Goal: Task Accomplishment & Management: Manage account settings

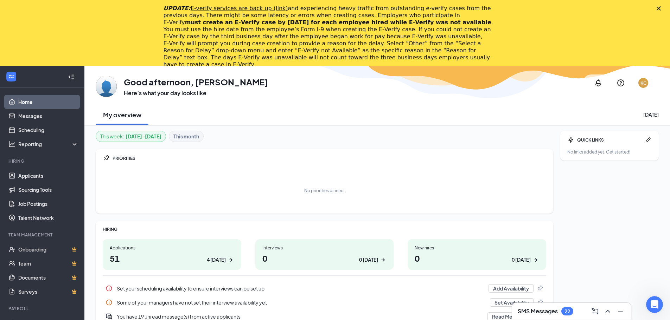
click at [663, 10] on div "Close" at bounding box center [659, 8] width 7 height 4
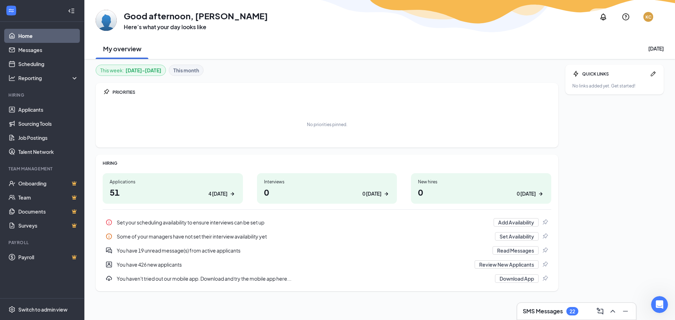
click at [127, 51] on h2 "My overview" at bounding box center [122, 48] width 38 height 9
click at [159, 117] on div "No priorities pinned." at bounding box center [327, 124] width 449 height 35
click at [147, 26] on h3 "Here’s what your day looks like" at bounding box center [196, 27] width 144 height 8
click at [11, 9] on icon "WorkstreamLogo" at bounding box center [11, 10] width 5 height 3
click at [71, 11] on icon "Collapse" at bounding box center [71, 10] width 7 height 7
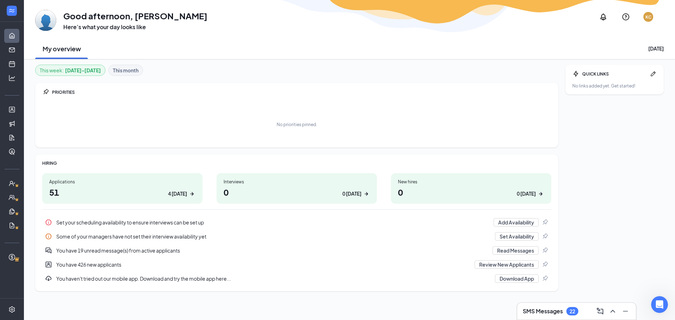
click at [21, 9] on div at bounding box center [12, 11] width 24 height 22
click at [13, 11] on icon "Expand" at bounding box center [11, 10] width 7 height 7
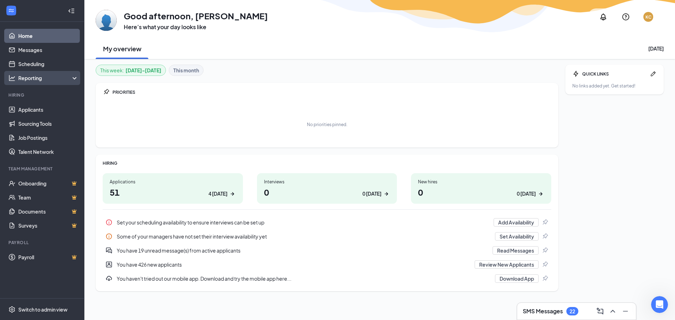
click at [76, 79] on icon at bounding box center [76, 79] width 6 height 0
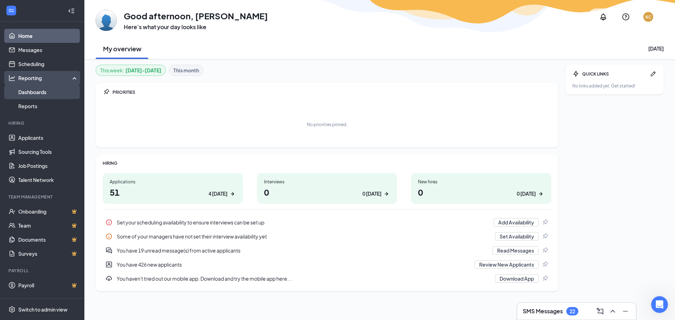
click at [47, 92] on link "Dashboards" at bounding box center [48, 92] width 60 height 14
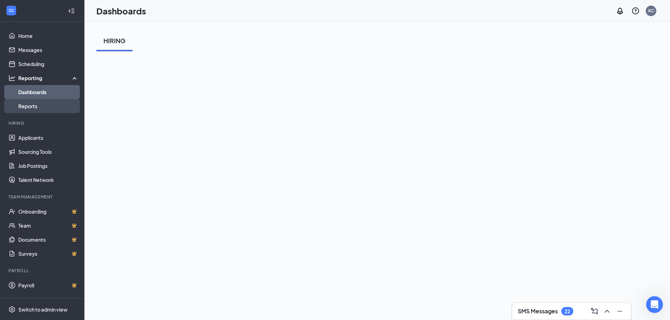
click at [42, 110] on link "Reports" at bounding box center [48, 106] width 60 height 14
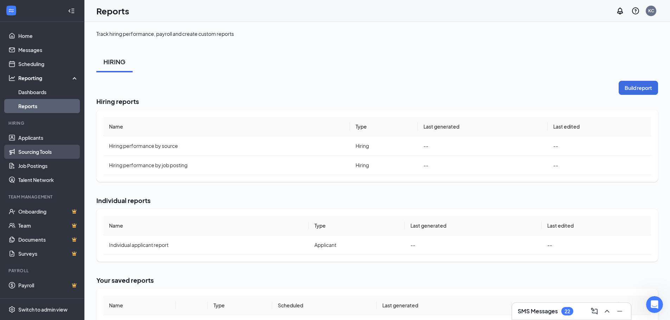
click at [51, 154] on link "Sourcing Tools" at bounding box center [48, 152] width 60 height 14
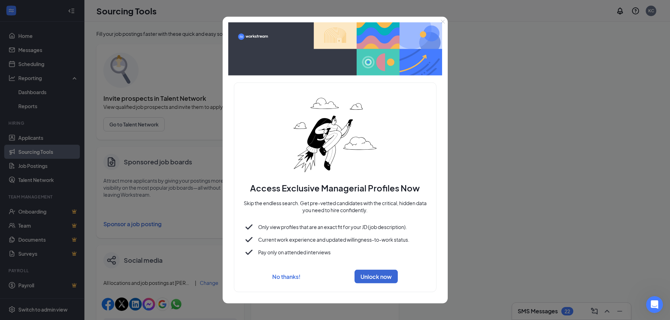
click at [442, 24] on icon "Close" at bounding box center [442, 21] width 4 height 4
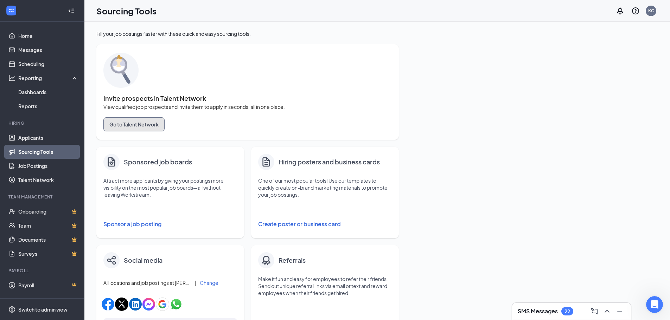
click at [133, 129] on button "Go to Talent Network" at bounding box center [133, 124] width 61 height 14
click at [648, 14] on div "KC" at bounding box center [650, 11] width 11 height 11
click at [586, 48] on link "My profile" at bounding box center [616, 48] width 76 height 7
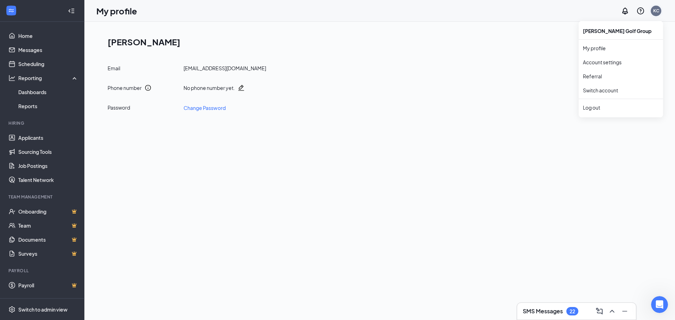
click at [655, 11] on div "KC" at bounding box center [656, 11] width 6 height 6
click at [609, 62] on link "Account settings" at bounding box center [621, 62] width 76 height 7
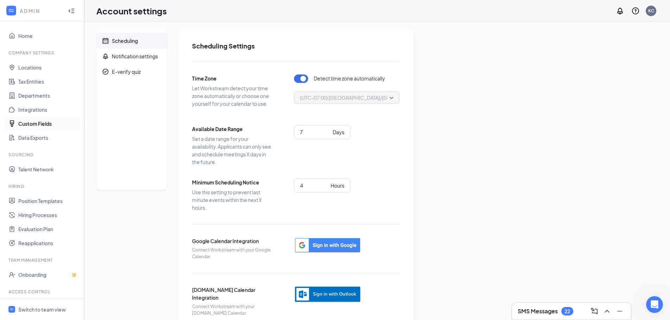
click at [39, 123] on link "Custom Fields" at bounding box center [48, 124] width 60 height 14
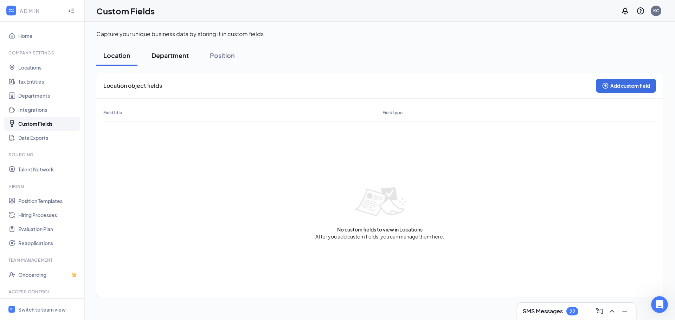
click at [176, 54] on div "Department" at bounding box center [170, 55] width 37 height 9
click at [223, 54] on div "Position" at bounding box center [222, 55] width 25 height 9
click at [117, 54] on div "Location" at bounding box center [116, 55] width 27 height 9
click at [34, 139] on link "Data Exports" at bounding box center [48, 138] width 60 height 14
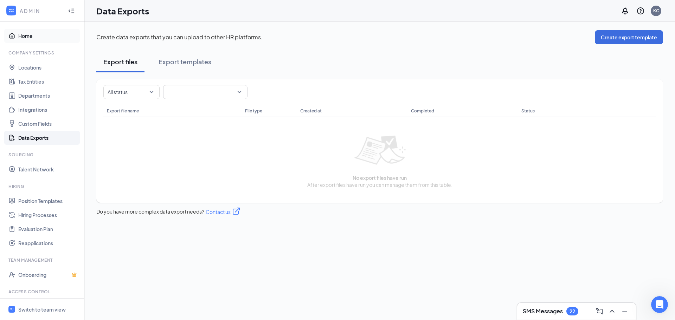
click at [36, 39] on link "Home" at bounding box center [48, 36] width 60 height 14
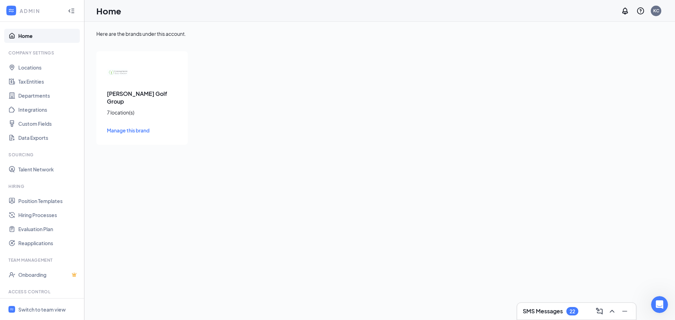
click at [149, 127] on span "Manage this brand" at bounding box center [128, 130] width 43 height 6
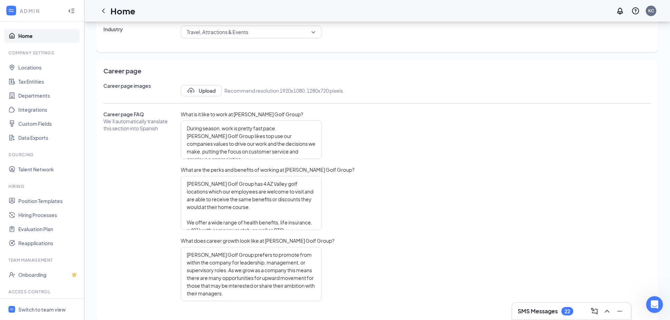
scroll to position [278, 0]
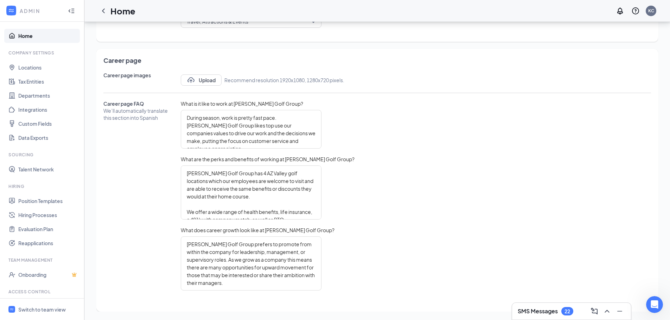
type textarea "Loremip do Sit Ametcons Adip Elits. Do eiu t incidi utlab etdolor magn aliqu en…"
type textarea "[PERSON_NAME] Golf Group has 4 AZ Valley golf locations which our employees are…"
type textarea "Loremip do Sit Ametcons Adip Elits. Do eiu t incidi utlab etdolor magn aliqu en…"
type textarea "[PERSON_NAME] Golf Group has 4 AZ Valley golf locations which our employees are…"
type textarea "Loremip do Sit Ametcons Adip Elits. Do eiu t incidi utlab etdolor magn aliqu en…"
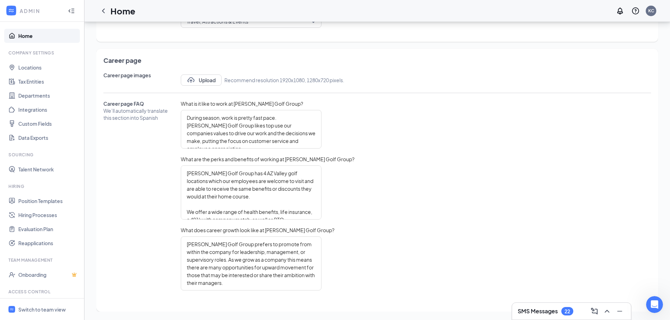
type textarea "[PERSON_NAME] Golf Group has 4 AZ Valley golf locations which our employees are…"
type textarea "Loremip do Sit Ametcons Adip Elits. Do eiu t incidi utlab etdolor magn aliqu en…"
type textarea "[PERSON_NAME] Golf Group has 4 AZ Valley golf locations which our employees are…"
type textarea "Loremip do Sit Ametcons Adip Elits. Do eiu t incidi utlab etdolor magn aliqu en…"
type textarea "[PERSON_NAME] Golf Group has 4 AZ Valley golf locations which our employees are…"
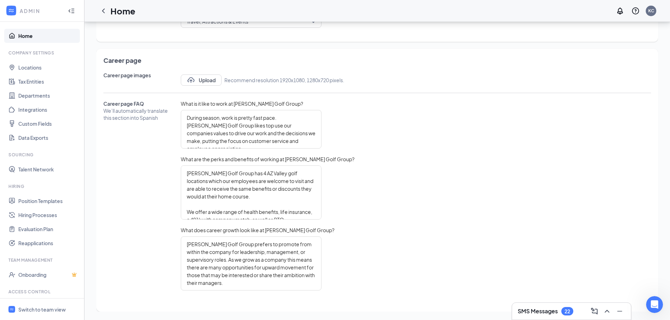
type textarea "Loremip do Sit Ametcons Adip Elits. Do eiu t incidi utlab etdolor magn aliqu en…"
type textarea "[PERSON_NAME] Golf Group has 4 AZ Valley golf locations which our employees are…"
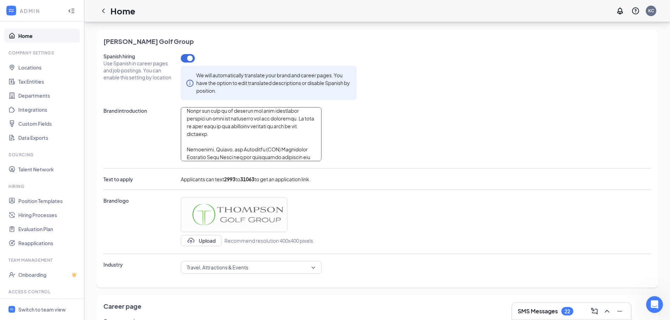
scroll to position [0, 0]
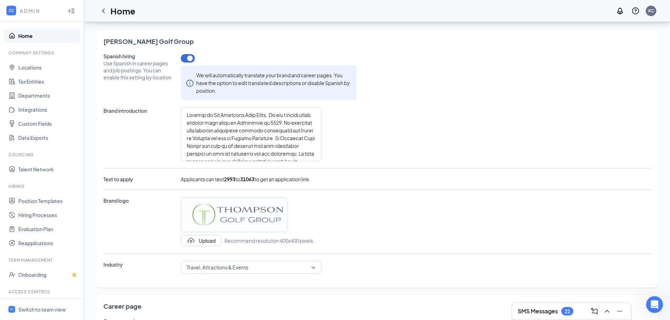
type textarea "Loremip do Sit Ametcons Adip Elits. Do eiu t incidi utlab etdolor magn aliqu en…"
type textarea "[PERSON_NAME] Golf Group has 4 AZ Valley golf locations which our employees are…"
